Goal: Information Seeking & Learning: Learn about a topic

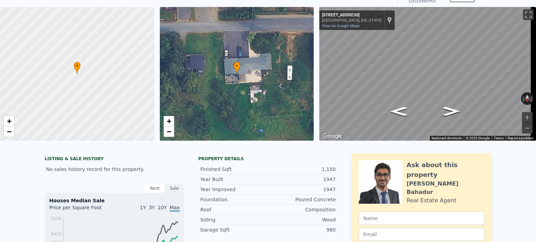
scroll to position [2, 0]
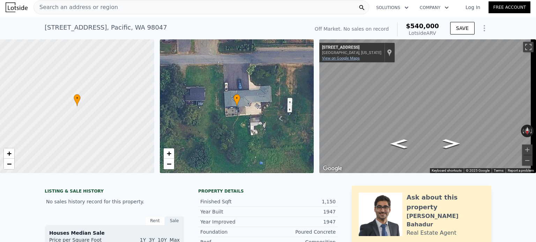
click at [341, 58] on link "View on Google Maps" at bounding box center [341, 58] width 38 height 5
click at [135, 12] on div "Search an address or region" at bounding box center [201, 7] width 336 height 14
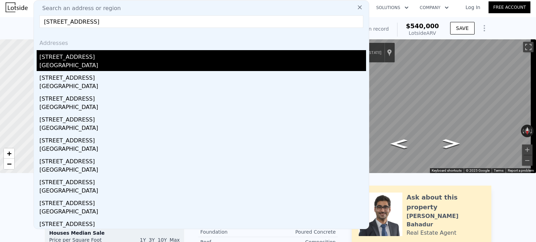
type input "[STREET_ADDRESS]"
click at [99, 63] on div "[GEOGRAPHIC_DATA]" at bounding box center [202, 66] width 326 height 10
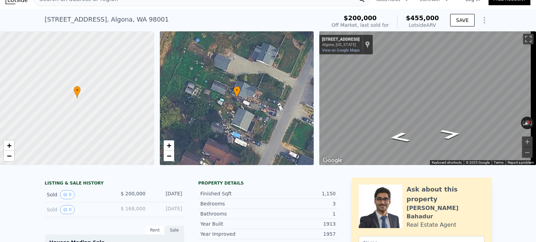
scroll to position [2, 0]
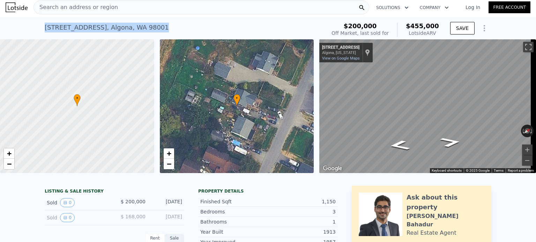
drag, startPoint x: 43, startPoint y: 28, endPoint x: 180, endPoint y: 28, distance: 137.4
click at [180, 28] on div "[STREET_ADDRESS] Sold [DATE] for $200k (~ARV $455k )" at bounding box center [184, 30] width 278 height 20
copy div "[STREET_ADDRESS]"
click at [345, 55] on div "[STREET_ADDRESS][GEOGRAPHIC_DATA][US_STATE][STREET_ADDRESS] on Google Maps Cust…" at bounding box center [345, 53] width 53 height 20
click at [342, 57] on link "View on Google Maps" at bounding box center [341, 58] width 38 height 5
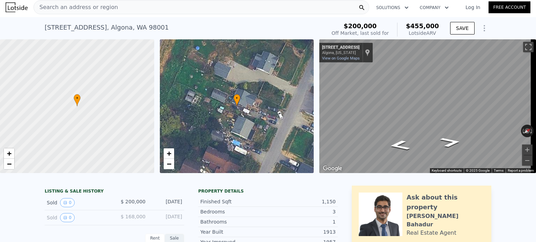
click at [134, 14] on div "Search an address or region" at bounding box center [201, 7] width 336 height 14
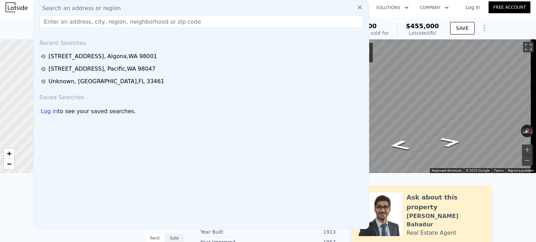
click at [134, 4] on div "Search an address or region" at bounding box center [201, 8] width 329 height 8
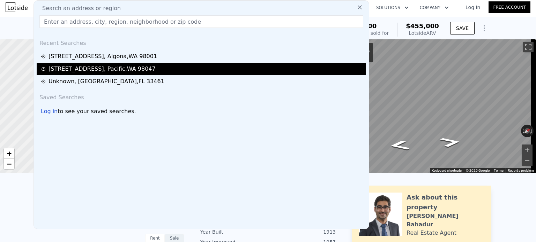
click at [88, 68] on div "[STREET_ADDRESS]" at bounding box center [101, 69] width 107 height 8
type input "1"
type input "1010"
type input "4079"
type input "20233"
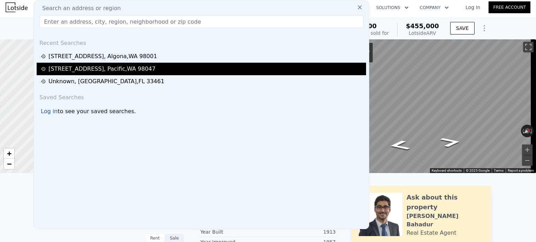
checkbox input "false"
checkbox input "true"
type input "$ 540,000"
type input "$ 29,997"
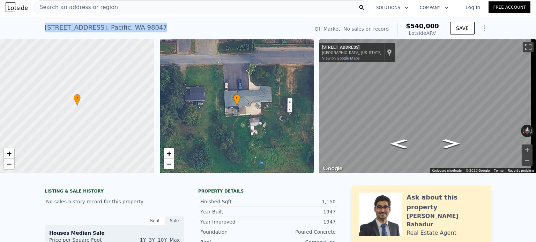
drag, startPoint x: 133, startPoint y: 25, endPoint x: 38, endPoint y: 30, distance: 95.0
click at [39, 30] on div "[STREET_ADDRESS] No sales on record (~ARV $540k ) Off Market. No sales on recor…" at bounding box center [268, 28] width 536 height 22
copy div "[STREET_ADDRESS]"
click at [93, 8] on span "Search an address or region" at bounding box center [76, 7] width 84 height 8
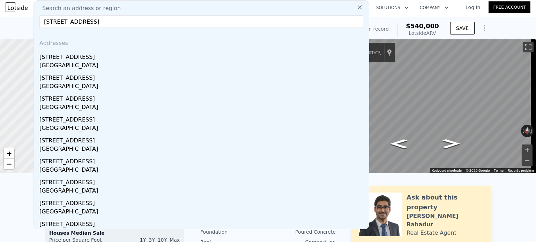
click at [120, 24] on input "[STREET_ADDRESS]" at bounding box center [201, 21] width 324 height 13
paste input "[STREET_ADDRESS]"
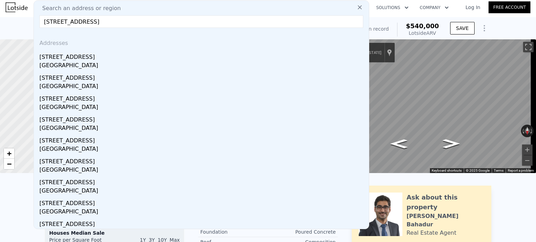
drag, startPoint x: 141, startPoint y: 20, endPoint x: 78, endPoint y: 23, distance: 63.2
click at [78, 23] on input "[STREET_ADDRESS]" at bounding box center [201, 21] width 324 height 13
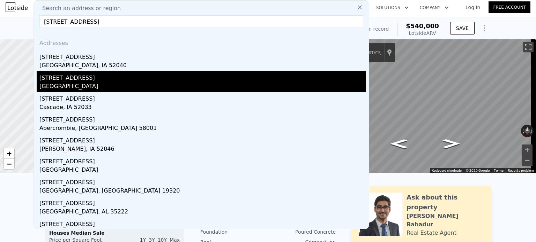
type input "[STREET_ADDRESS]"
click at [77, 87] on div "[GEOGRAPHIC_DATA]" at bounding box center [202, 87] width 326 height 10
